Goal: Find specific page/section: Find specific page/section

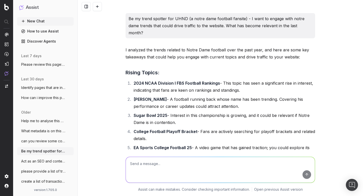
scroll to position [1819, 0]
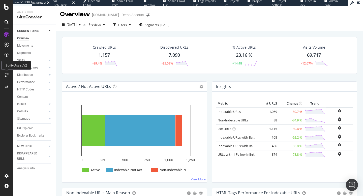
click at [7, 75] on icon at bounding box center [7, 75] width 4 height 4
